Goal: Task Accomplishment & Management: Complete application form

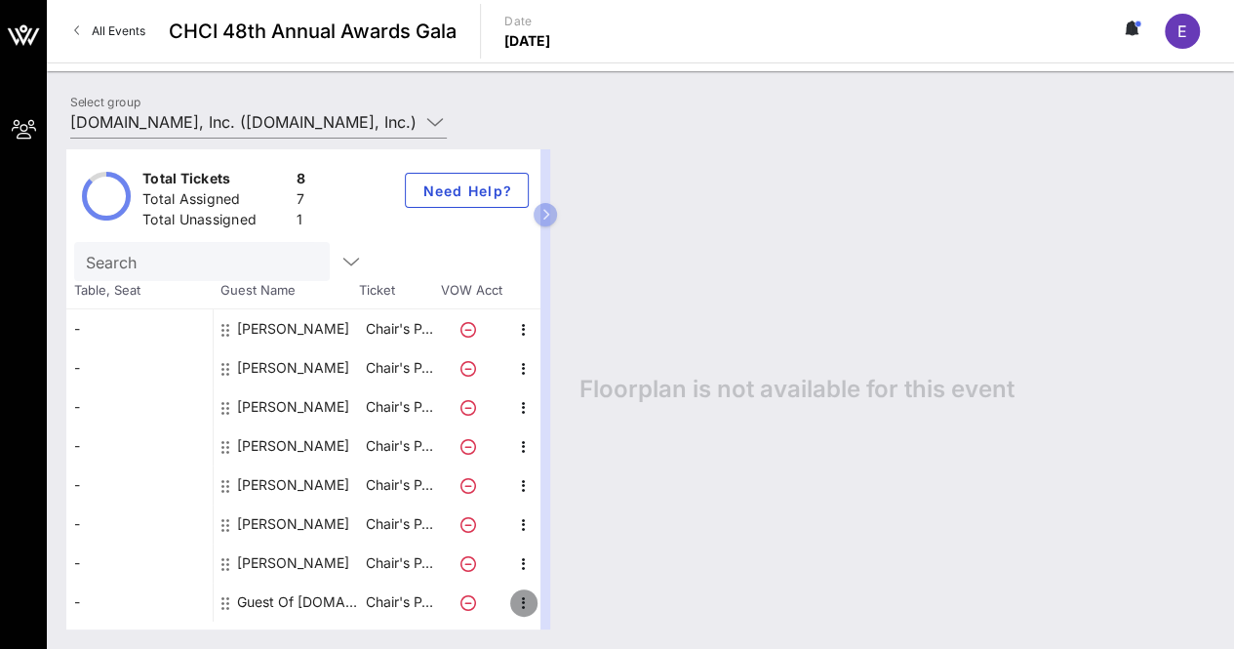
click at [519, 602] on icon "button" at bounding box center [523, 602] width 23 height 23
click at [556, 578] on div "Edit" at bounding box center [571, 579] width 39 height 16
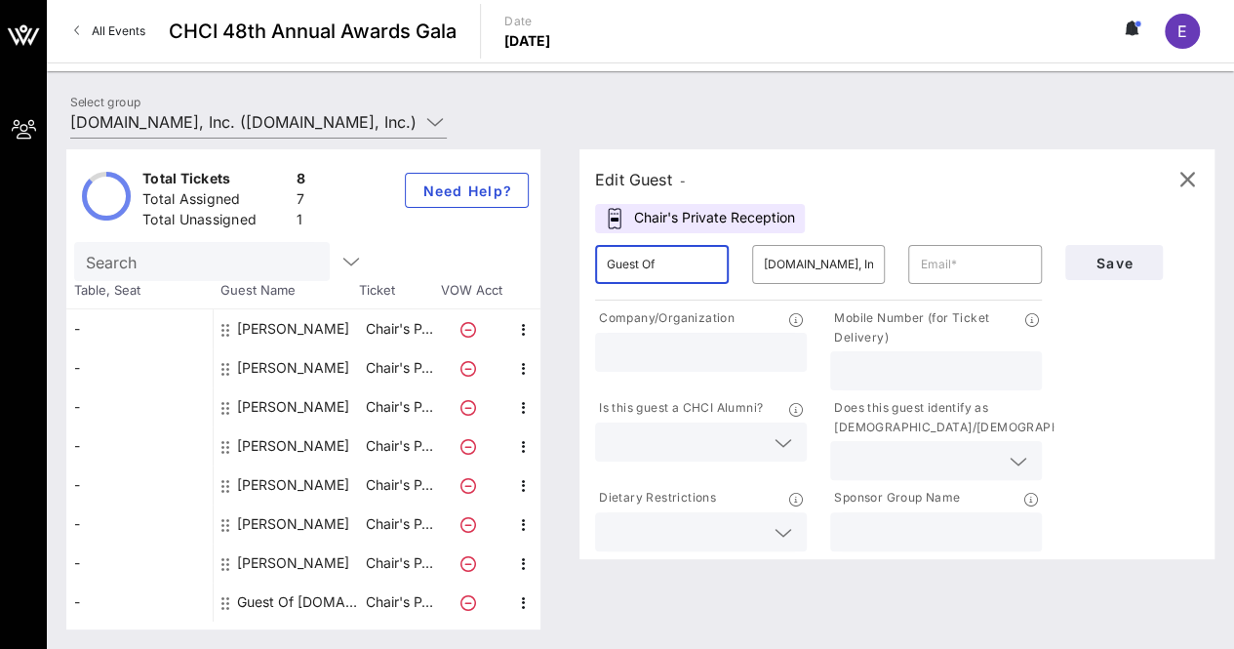
click at [666, 253] on input "Guest Of" at bounding box center [662, 264] width 110 height 31
type input "[PERSON_NAME]"
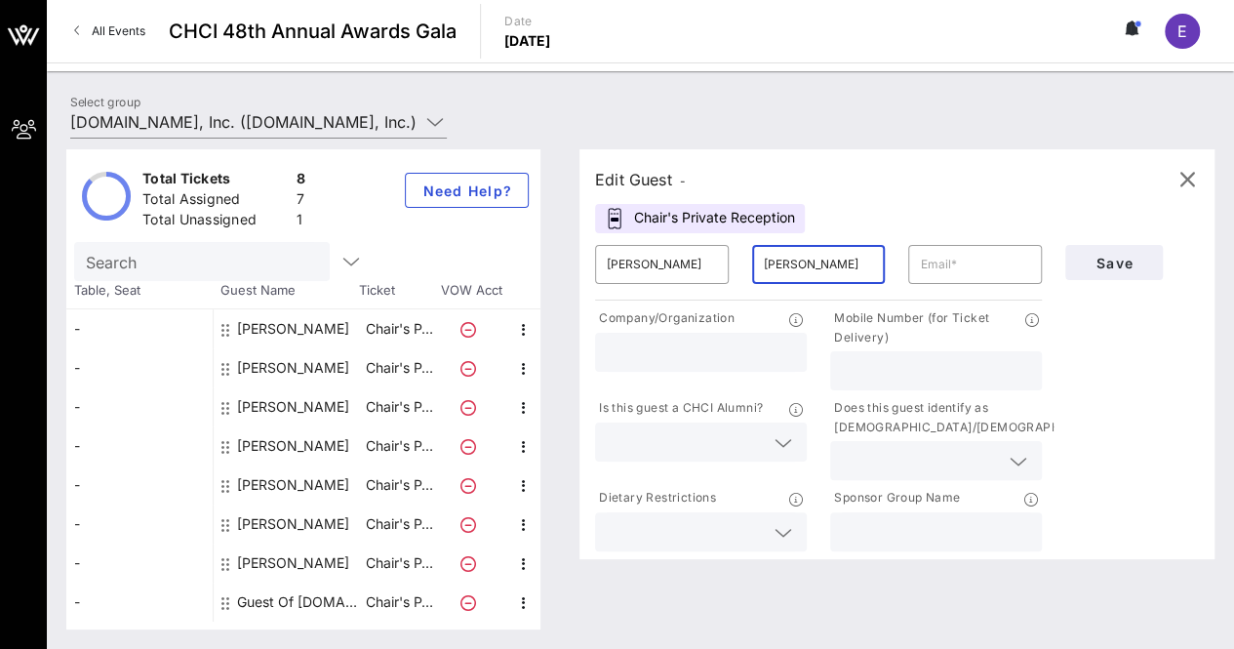
type input "[PERSON_NAME]"
click at [966, 261] on input "text" at bounding box center [975, 264] width 110 height 31
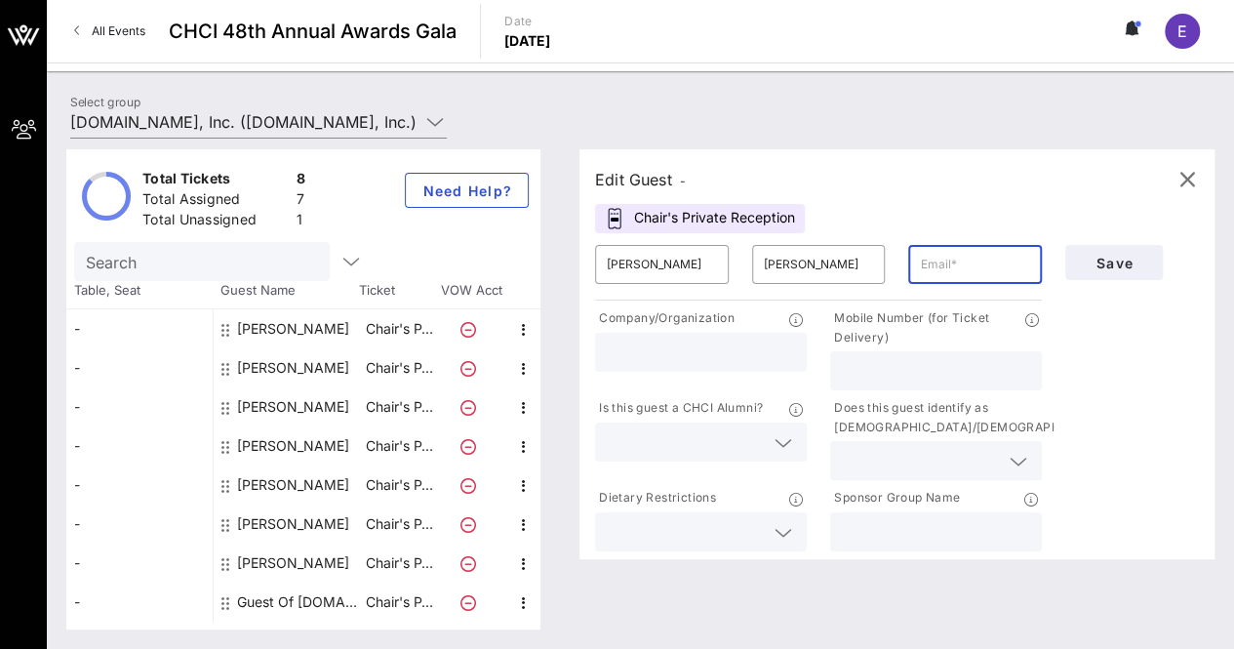
paste input "[EMAIL_ADDRESS][DOMAIN_NAME]"
type input "[EMAIL_ADDRESS][DOMAIN_NAME]"
click at [680, 341] on input "text" at bounding box center [701, 352] width 188 height 25
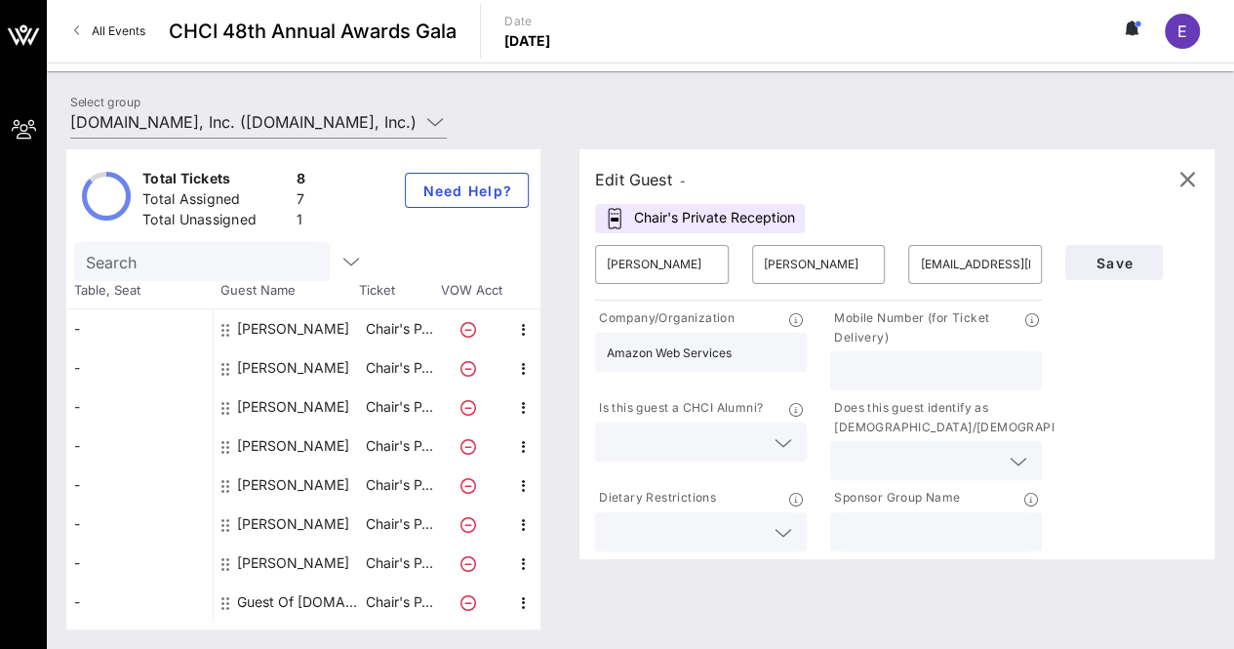
type input "Amazon Web Services"
click at [870, 363] on input "text" at bounding box center [936, 370] width 188 height 25
paste input "[PHONE_NUMBER]"
type input "[PHONE_NUMBER]"
click at [629, 443] on input "text" at bounding box center [685, 441] width 157 height 25
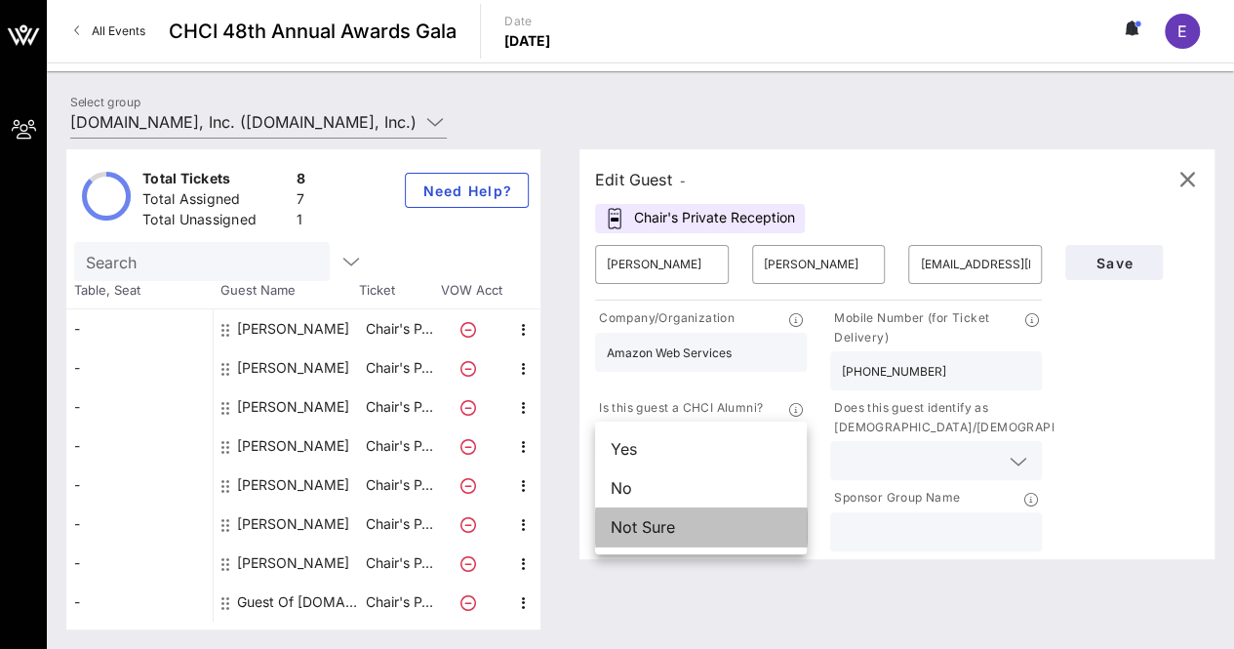
click at [626, 534] on div "Not Sure" at bounding box center [701, 526] width 212 height 39
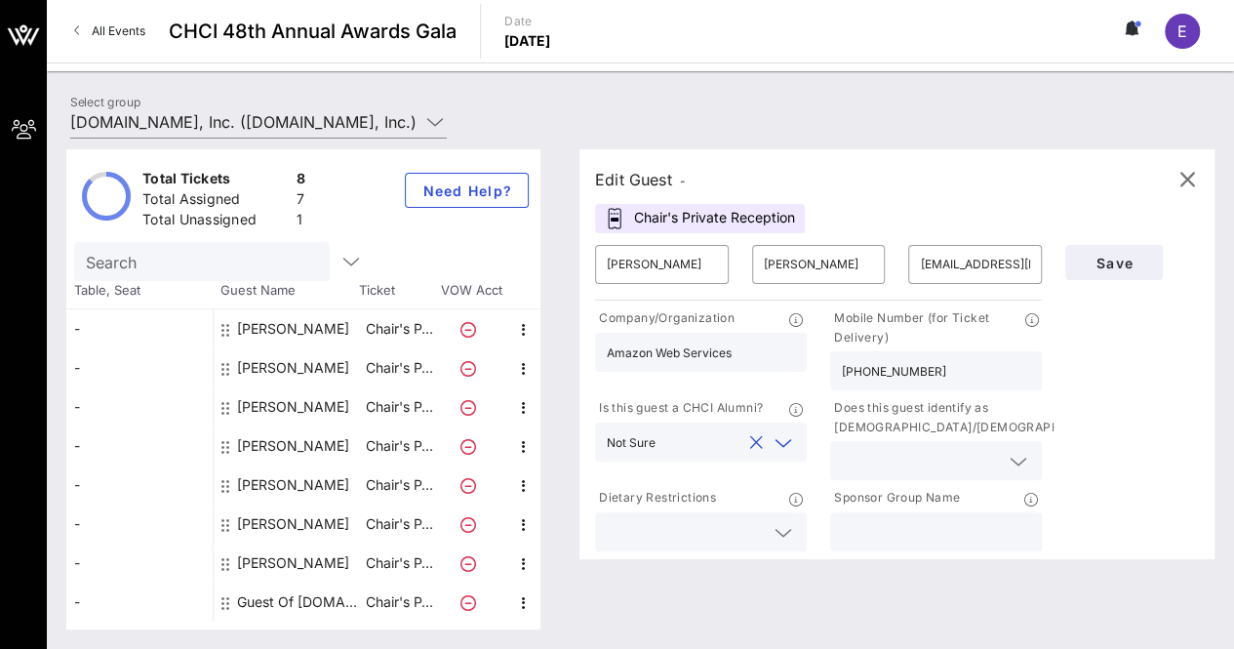
click at [939, 442] on div at bounding box center [936, 460] width 188 height 39
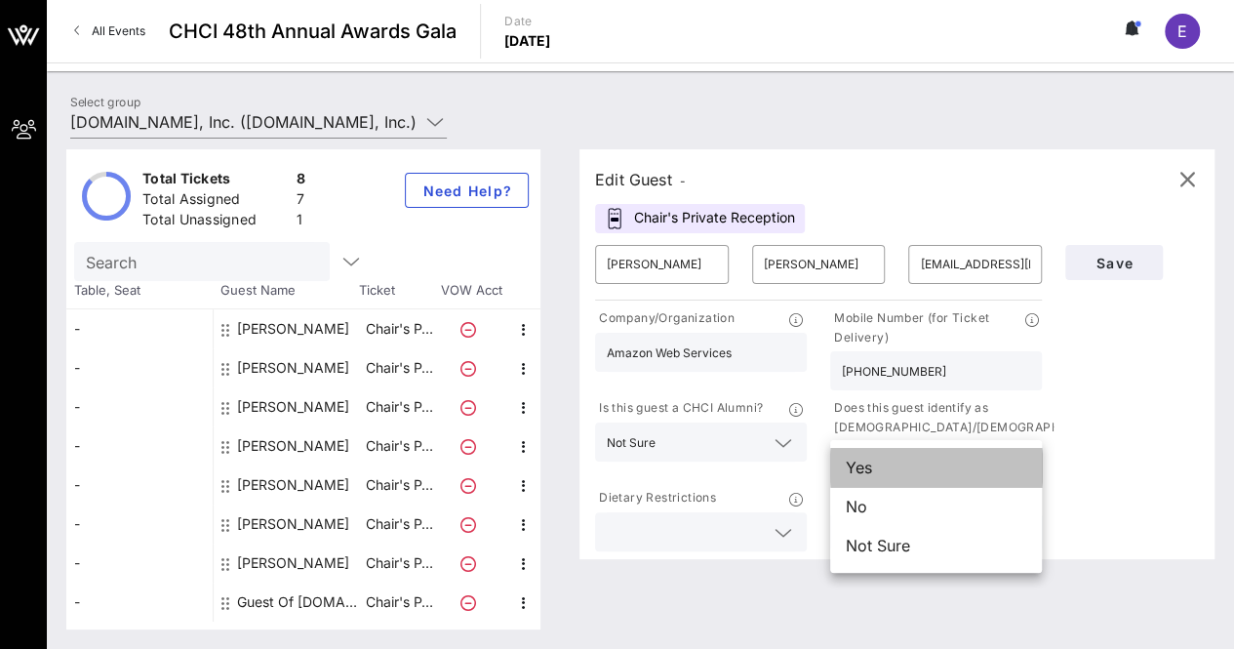
click at [878, 470] on div "Yes" at bounding box center [936, 467] width 212 height 39
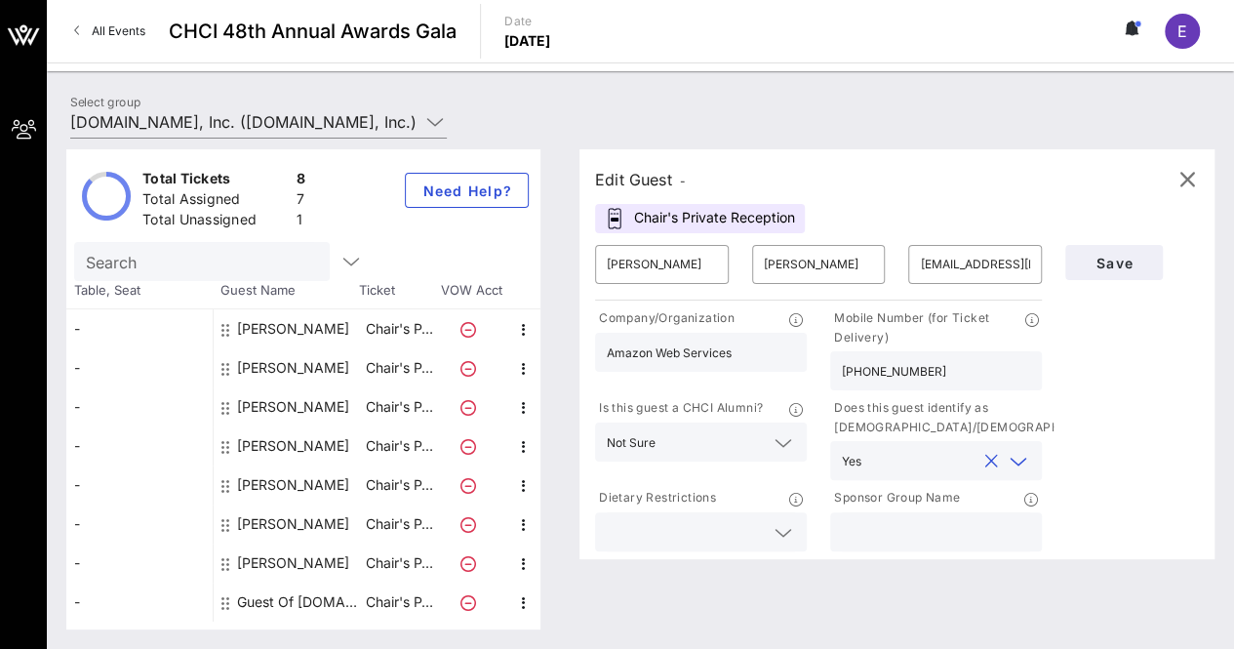
click at [881, 523] on input "text" at bounding box center [936, 531] width 188 height 25
type input "Amazon"
click at [1100, 273] on button "Save" at bounding box center [1115, 262] width 98 height 35
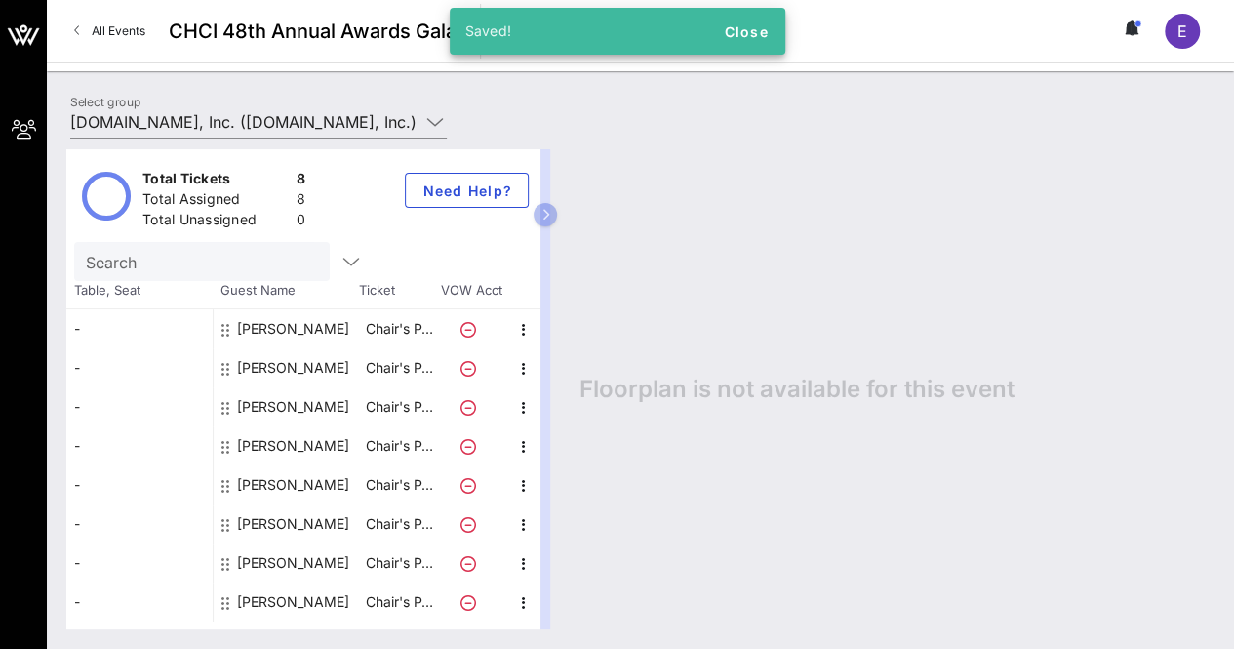
click at [738, 208] on div "Floorplan is not available for this event" at bounding box center [887, 389] width 655 height 480
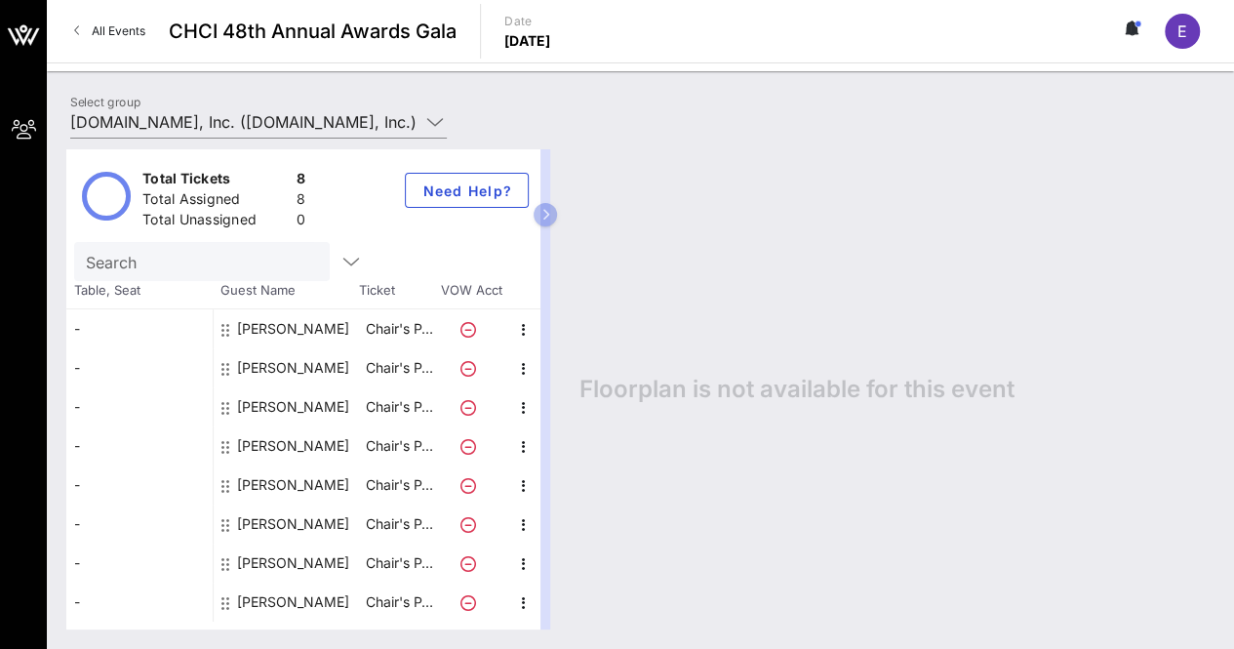
click at [126, 32] on span "All Events" at bounding box center [119, 30] width 54 height 15
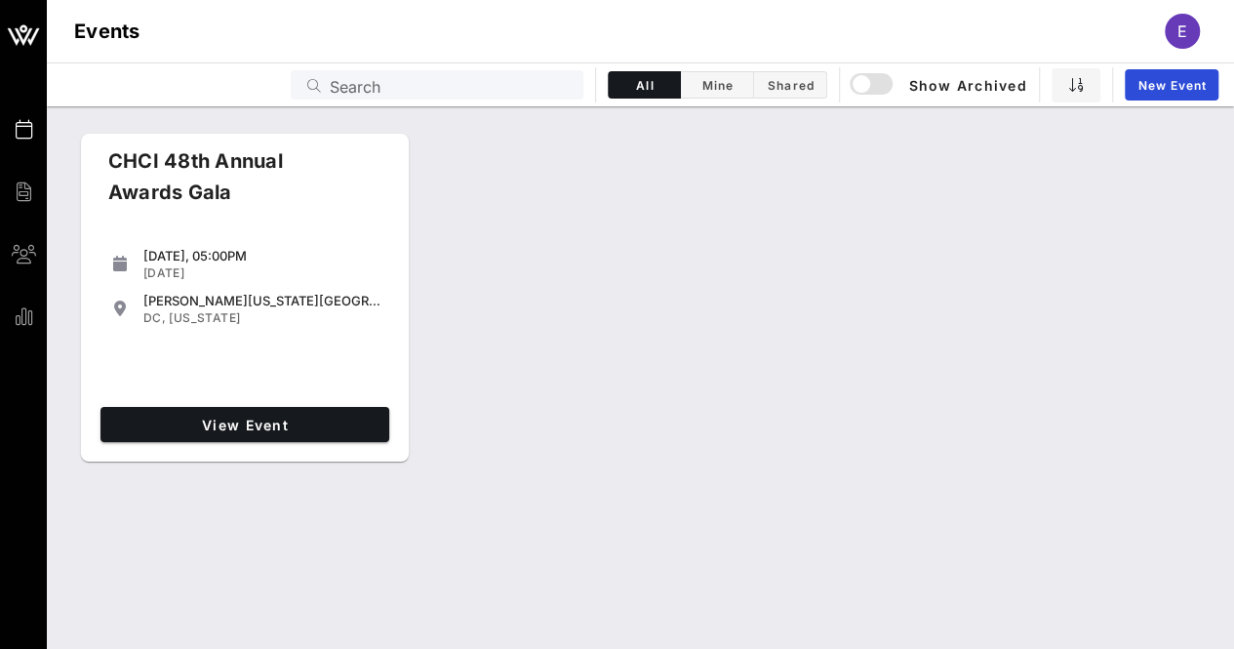
click at [573, 444] on div "CHCI 48th Annual Awards Gala [DATE], 05:00PM [DATE] [PERSON_NAME][US_STATE][GEO…" at bounding box center [641, 298] width 1188 height 344
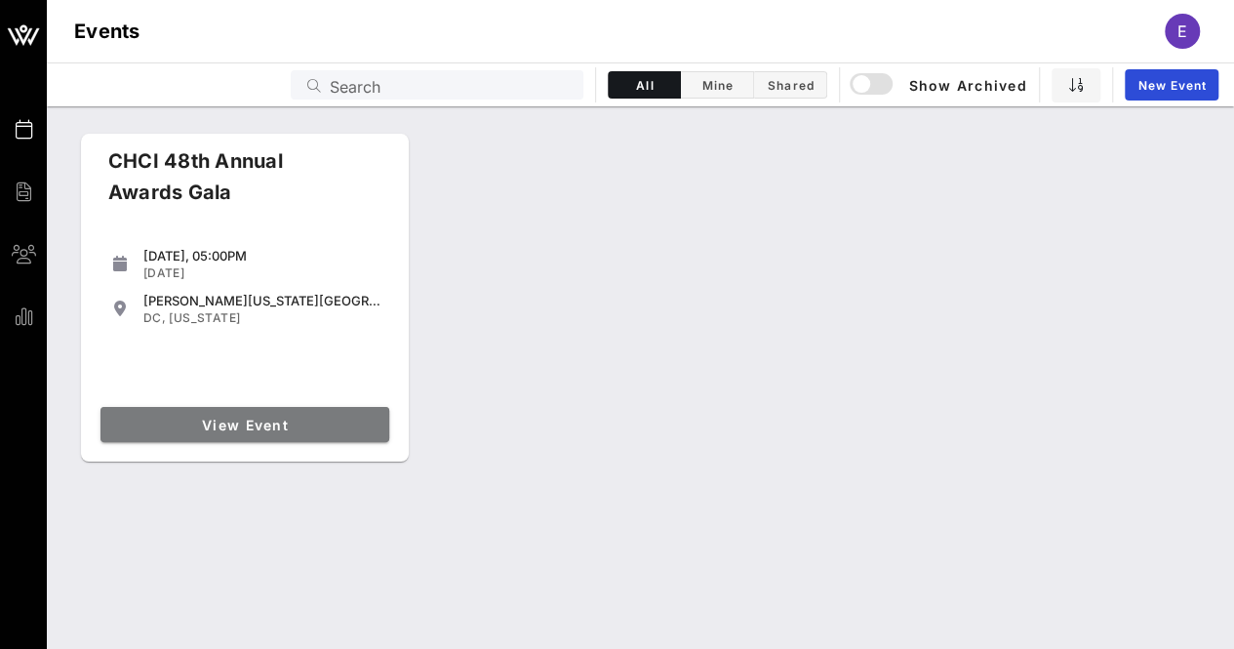
click at [252, 432] on link "View Event" at bounding box center [245, 424] width 289 height 35
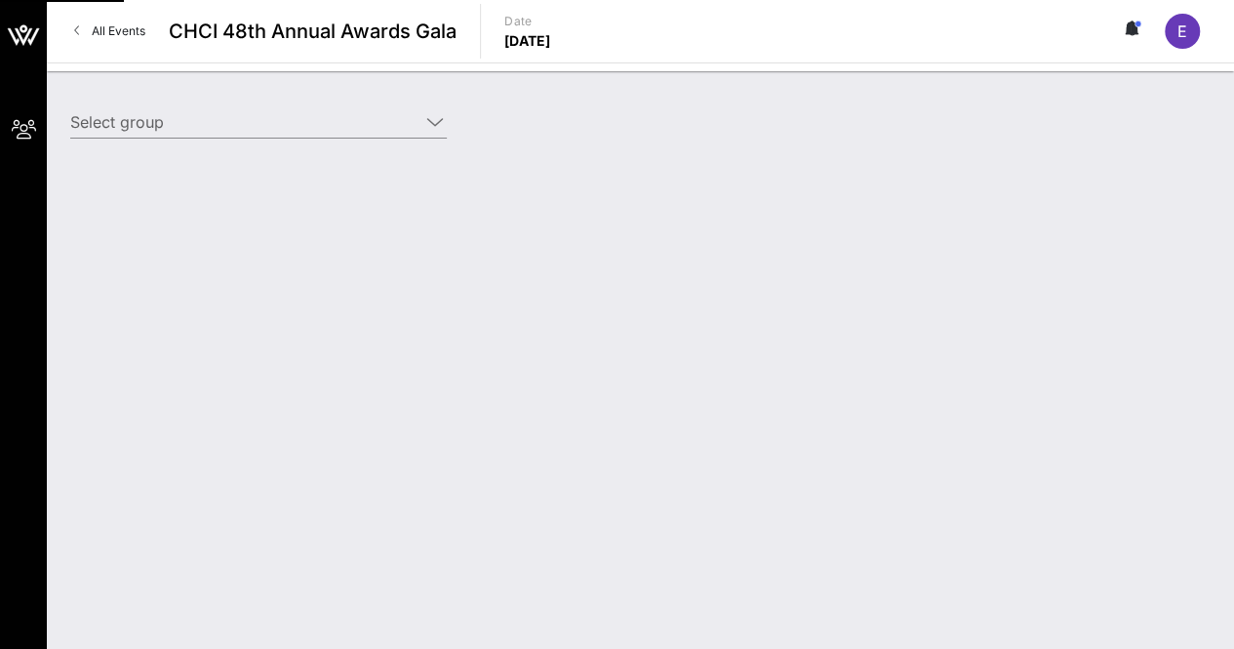
type input "[DOMAIN_NAME], Inc. ([DOMAIN_NAME], Inc.) [[PERSON_NAME], [PERSON_NAME][EMAIL_A…"
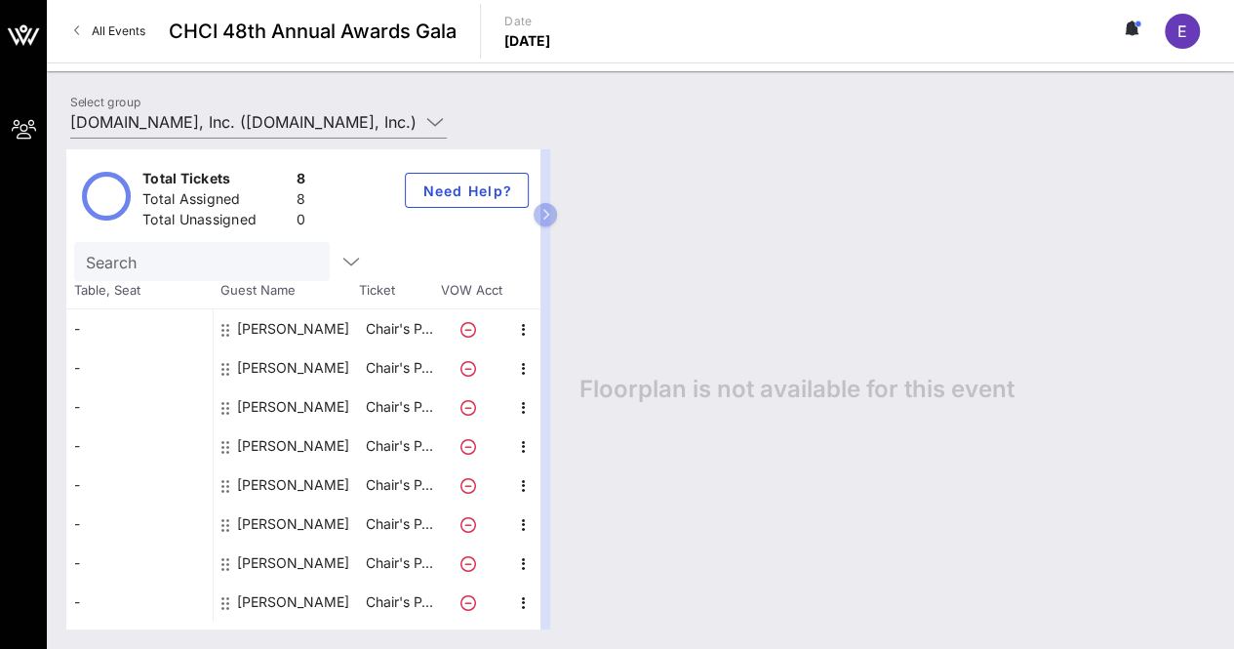
click at [837, 228] on div "Floorplan is not available for this event" at bounding box center [887, 389] width 655 height 480
click at [936, 264] on div "Floorplan is not available for this event" at bounding box center [887, 389] width 655 height 480
